Goal: Task Accomplishment & Management: Complete application form

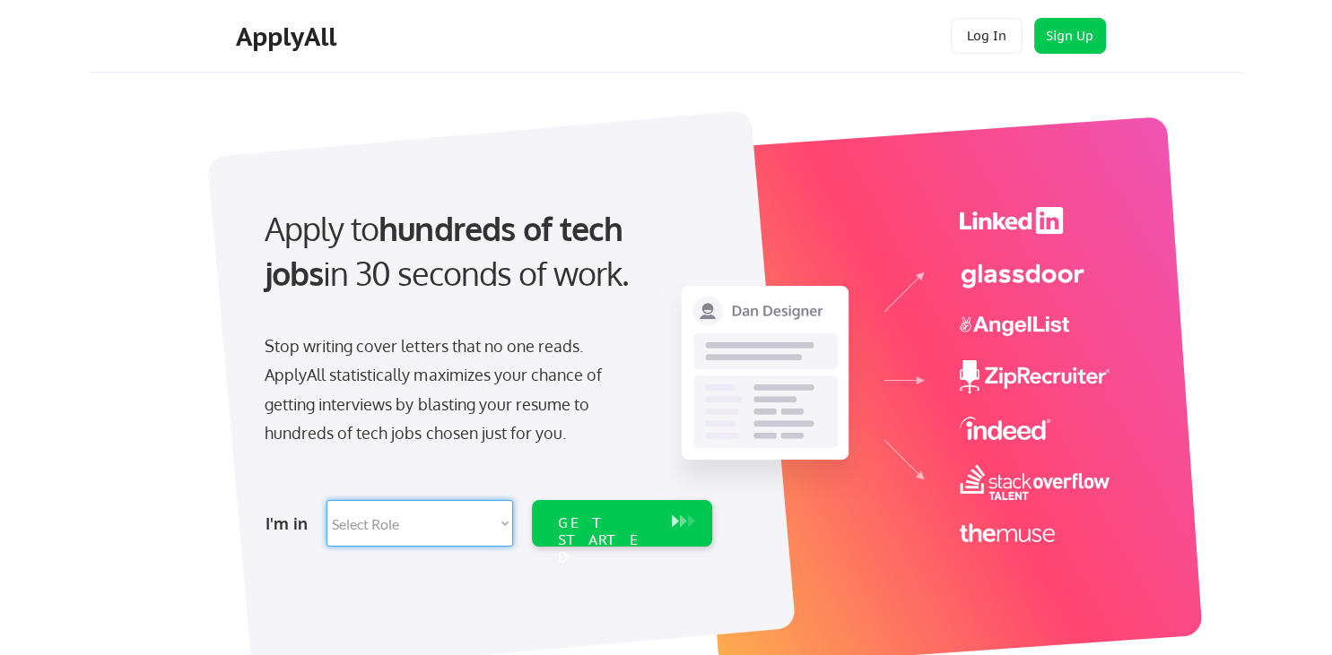
click at [326, 500] on select "Select Role Software Engineering Product Management Customer Success Sales UI/U…" at bounding box center [419, 523] width 187 height 47
select select ""sales0""
click option "Sales" at bounding box center [0, 0] width 0 height 0
select select ""sales0""
click at [616, 533] on div "GET STARTED" at bounding box center [605, 541] width 96 height 52
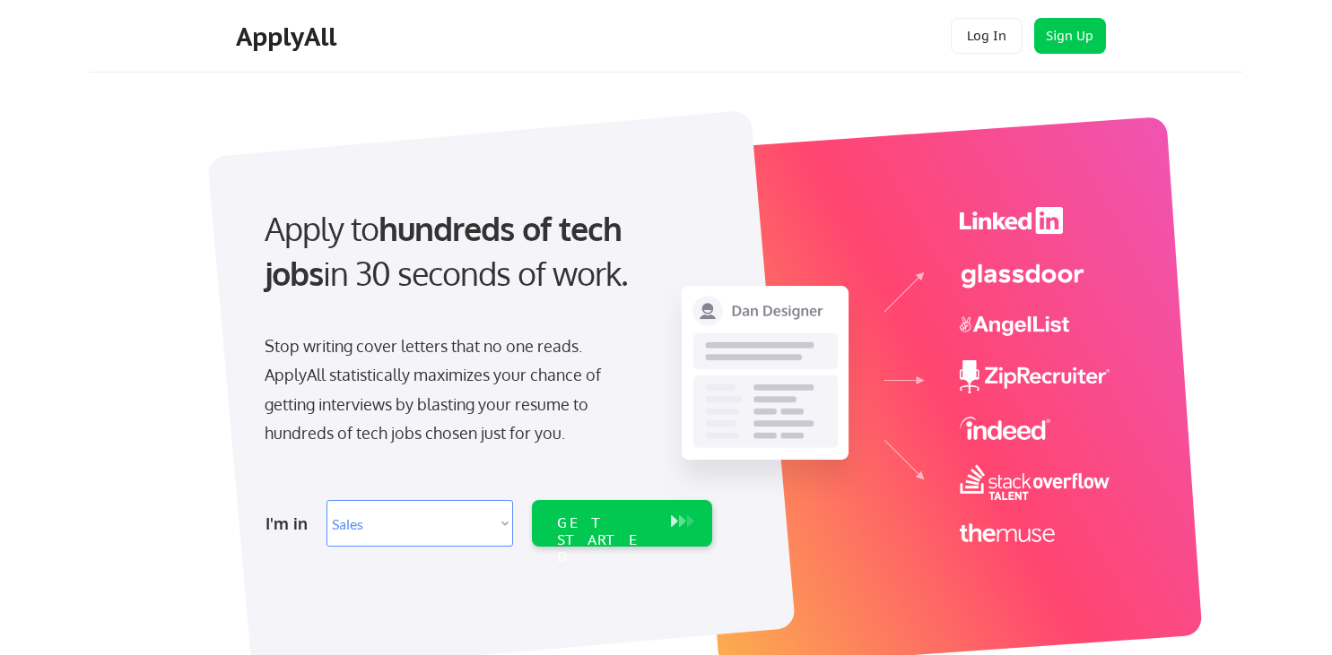
select select ""sales0""
